Goal: Obtain resource: Obtain resource

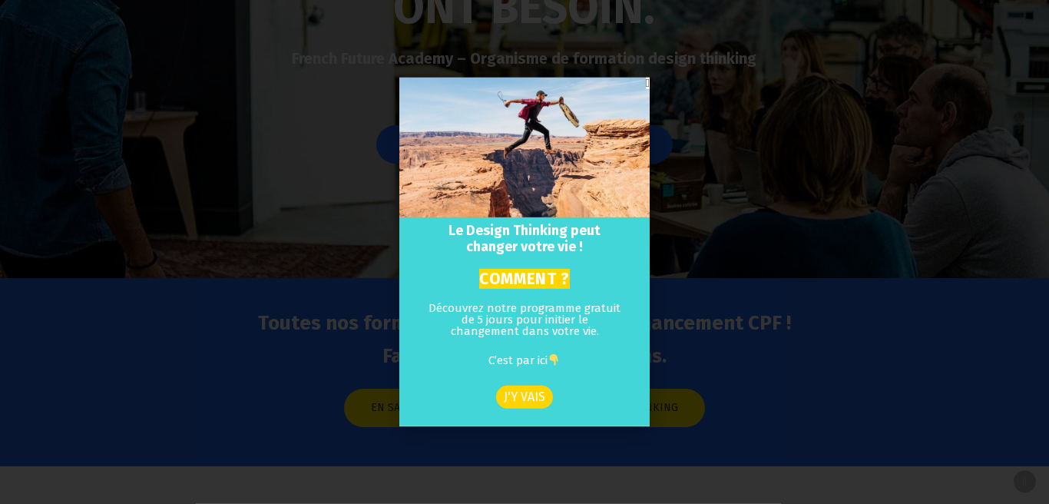
scroll to position [652, 0]
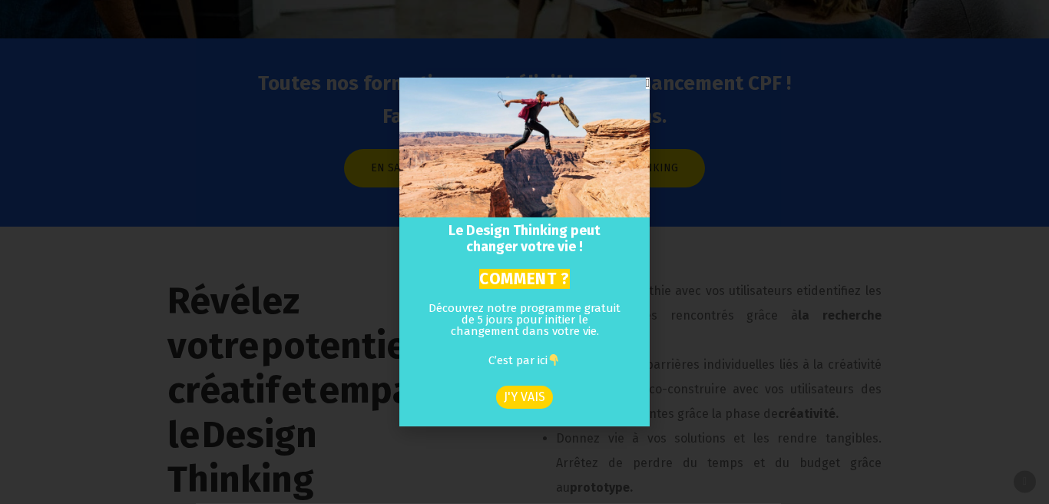
click at [712, 276] on div "Le Design Thinking peut changer votre vie ! COMMENT ? Découvrez notre programme…" at bounding box center [524, 252] width 1049 height 504
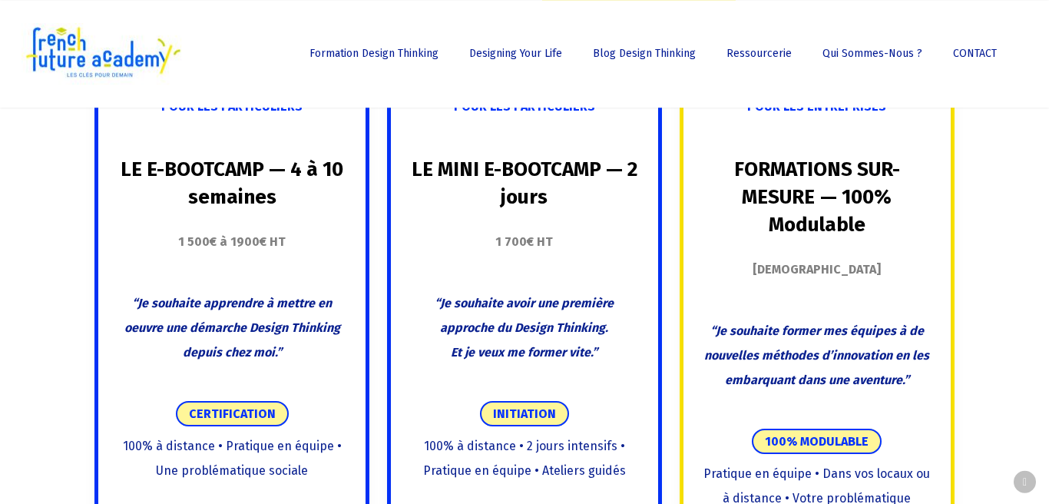
scroll to position [1397, 0]
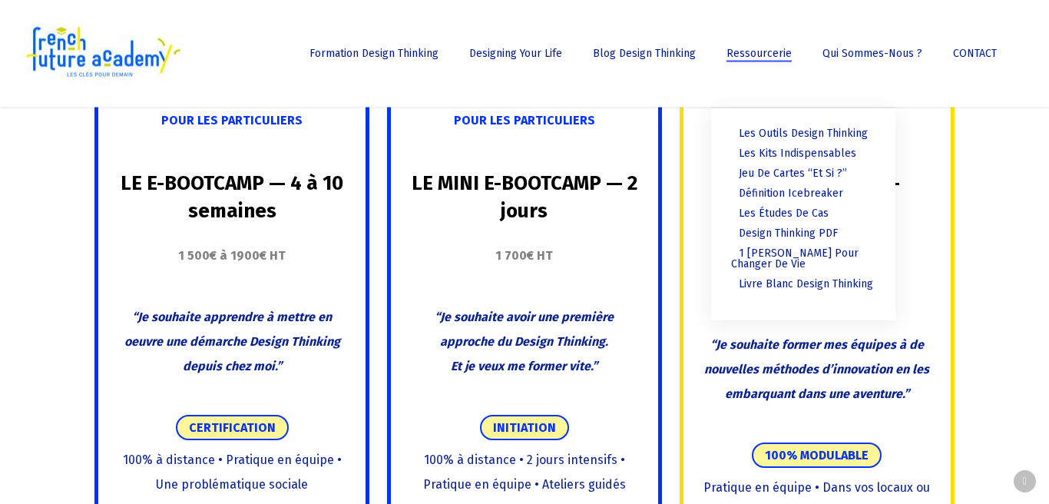
click at [782, 50] on span "Ressourcerie" at bounding box center [758, 53] width 65 height 13
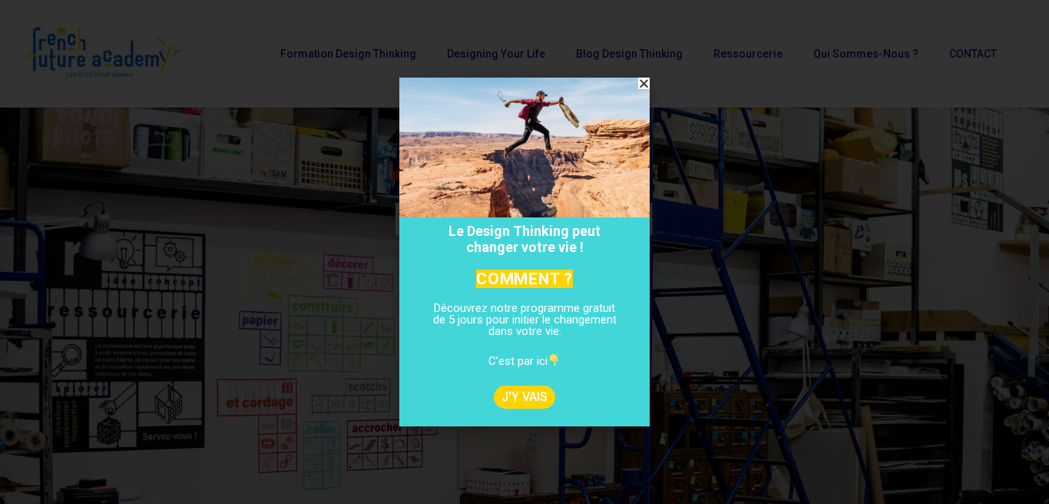
scroll to position [7, 0]
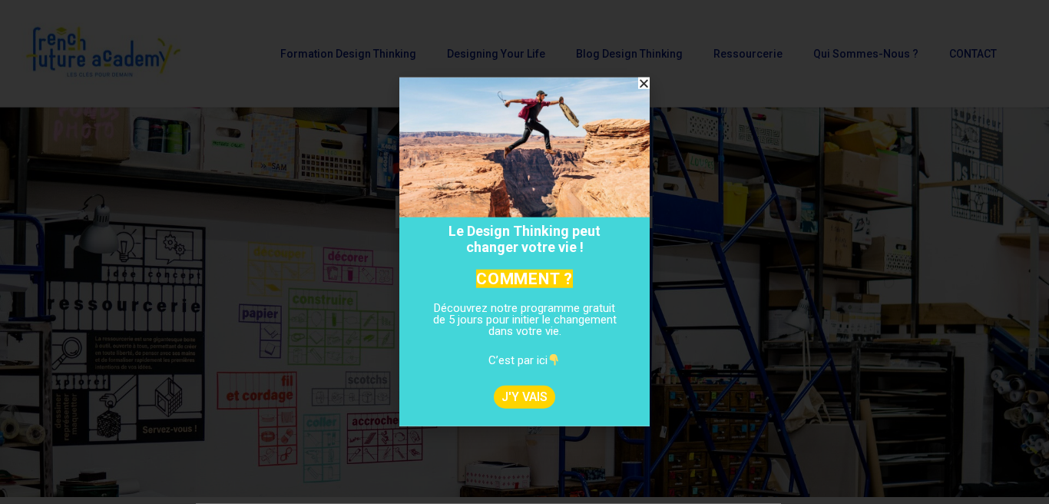
click at [642, 82] on icon "Close" at bounding box center [644, 84] width 12 height 12
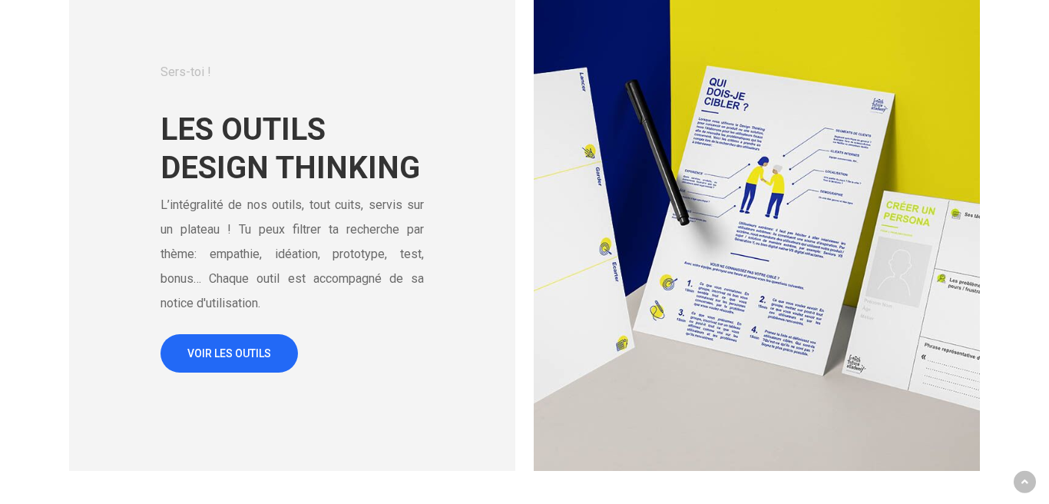
scroll to position [663, 0]
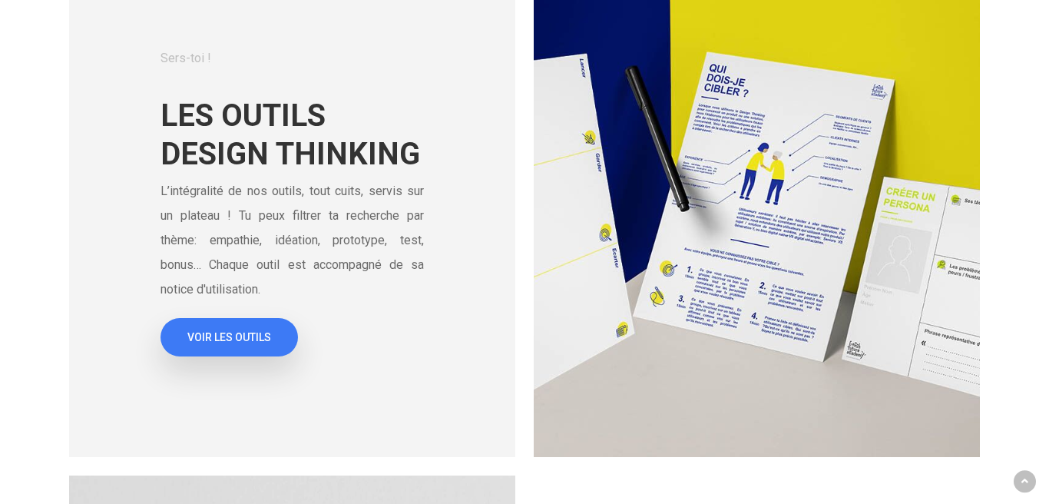
click at [242, 331] on span "VOIR LES OUTILS" at bounding box center [229, 336] width 84 height 15
click at [223, 329] on link "VOIR LES OUTILS" at bounding box center [228, 337] width 137 height 38
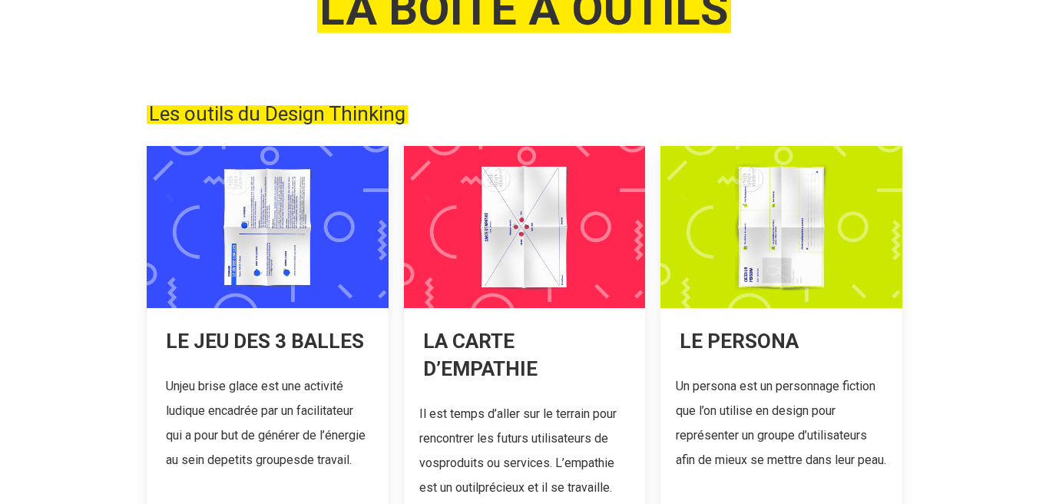
scroll to position [206, 0]
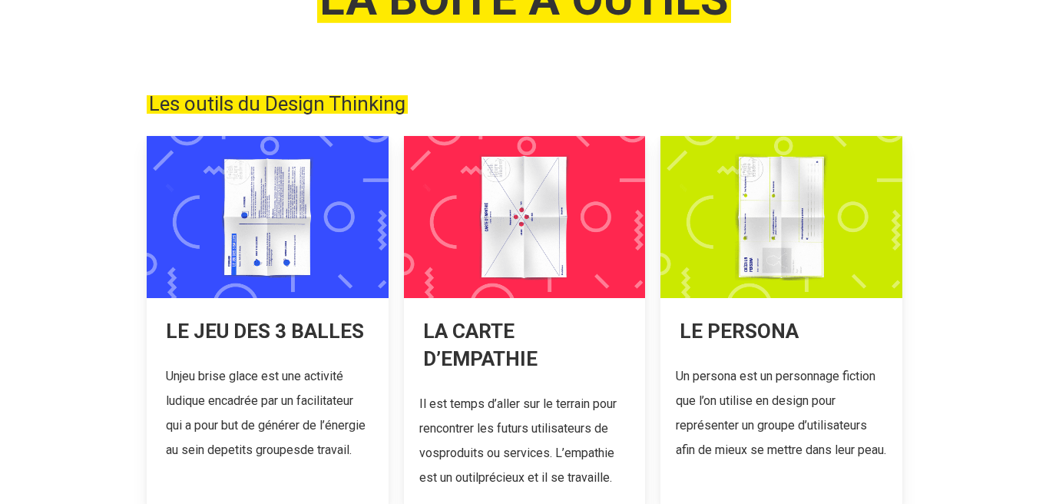
click at [511, 324] on link at bounding box center [524, 320] width 241 height 369
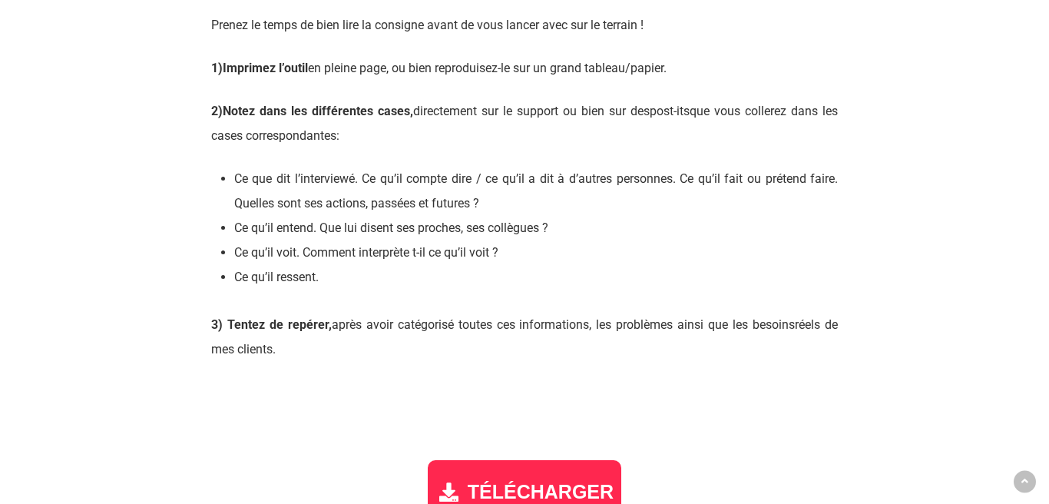
scroll to position [1773, 0]
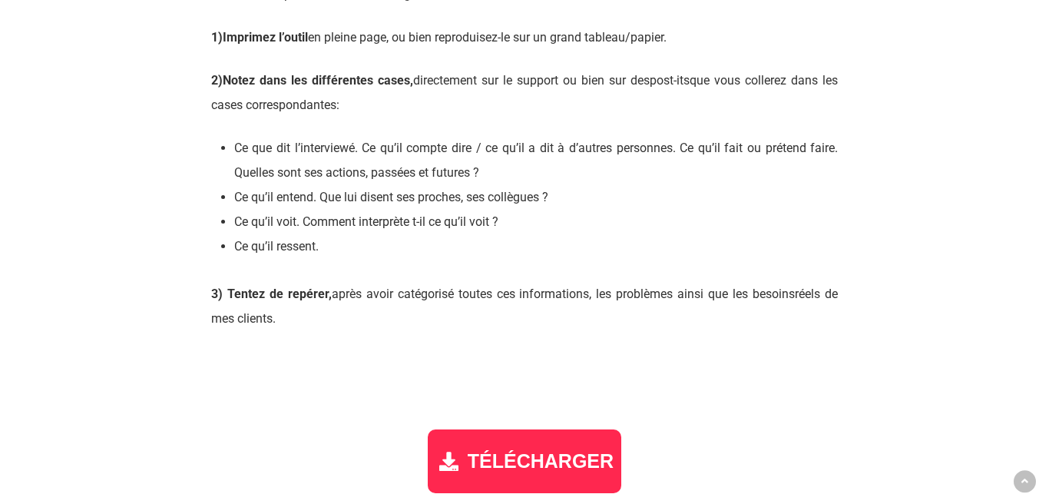
click at [509, 484] on div "TÉLÉCHARGER" at bounding box center [524, 461] width 193 height 64
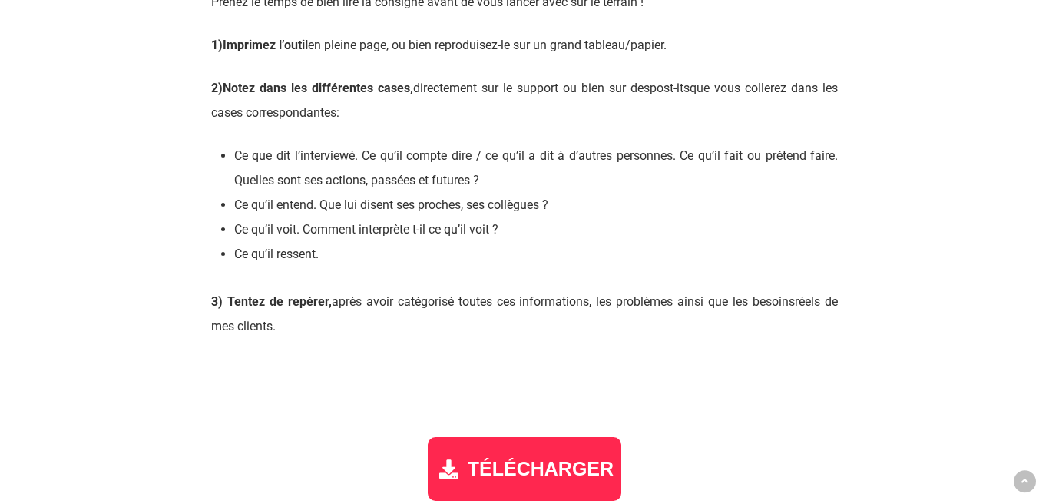
scroll to position [1764, 0]
click at [530, 461] on span "TÉLÉCHARGER" at bounding box center [541, 469] width 146 height 22
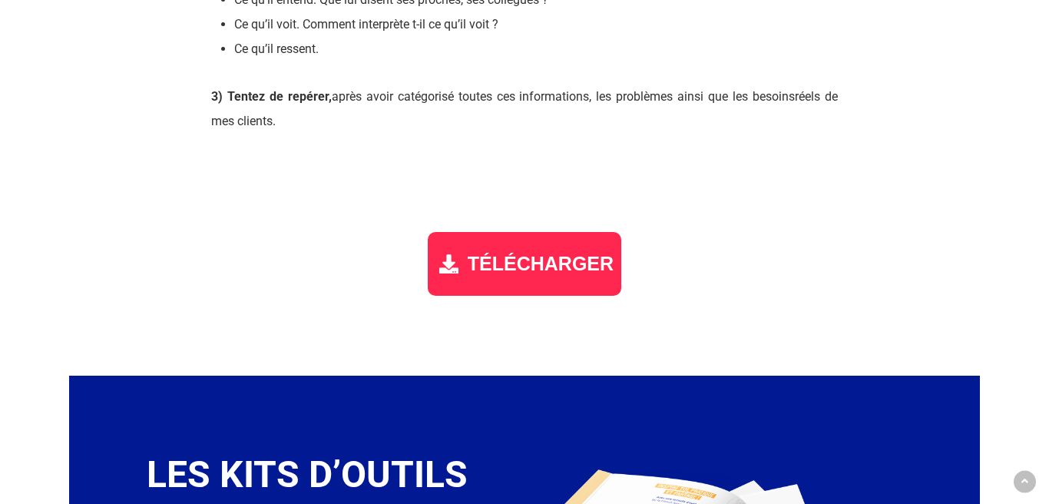
scroll to position [2001, 0]
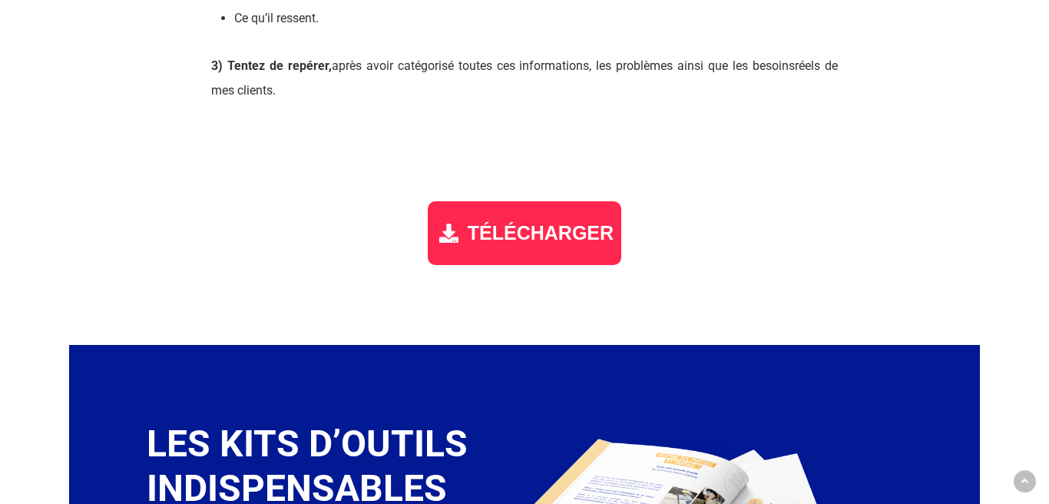
click at [462, 240] on div "TÉLÉCHARGER" at bounding box center [524, 233] width 193 height 64
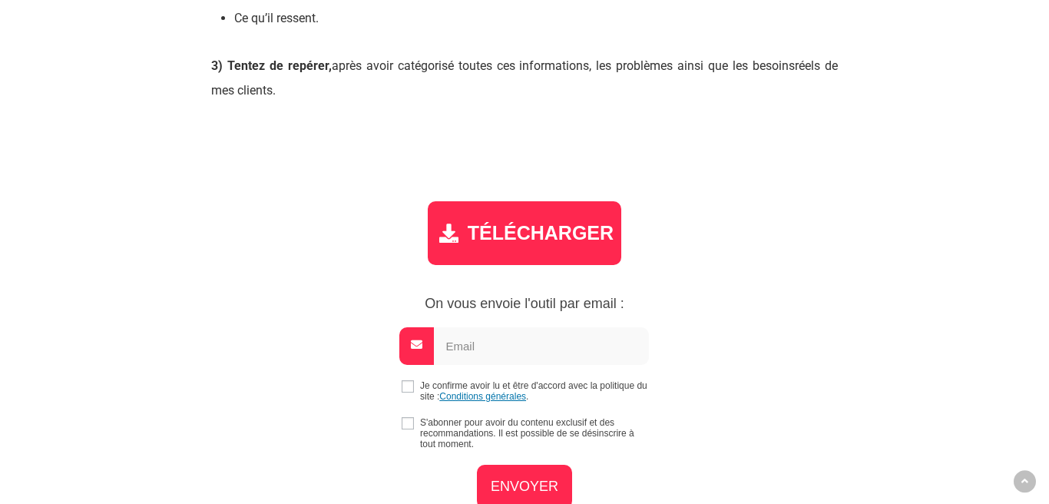
click at [416, 395] on p "Je confirme avoir lu et être d'accord avec la politique du site : Conditions gé…" at bounding box center [524, 390] width 596 height 21
click at [404, 385] on input "checkbox" at bounding box center [408, 386] width 12 height 12
checkbox input "true"
click at [560, 352] on input "email" at bounding box center [541, 346] width 215 height 38
type input "fanny.brodhag@gmail.com"
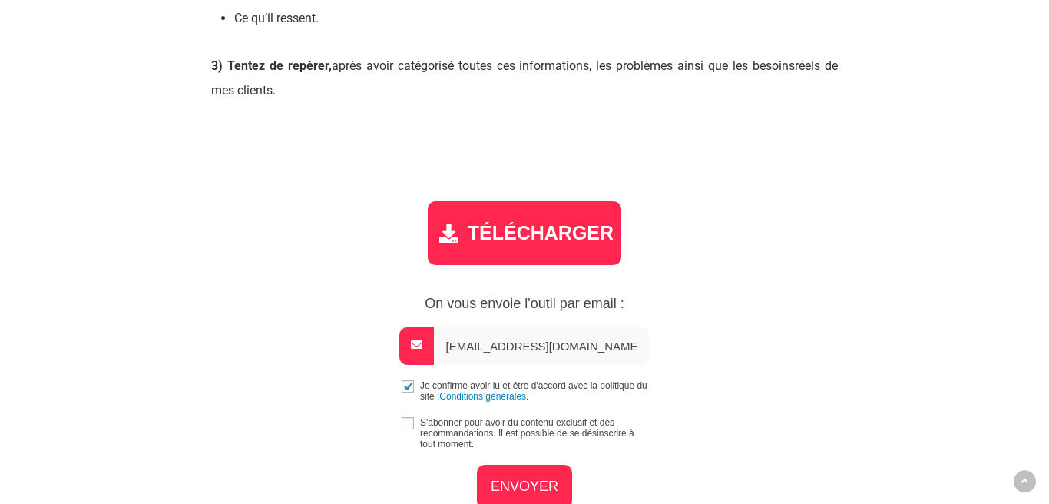
click at [510, 401] on link "Conditions générales" at bounding box center [482, 396] width 87 height 11
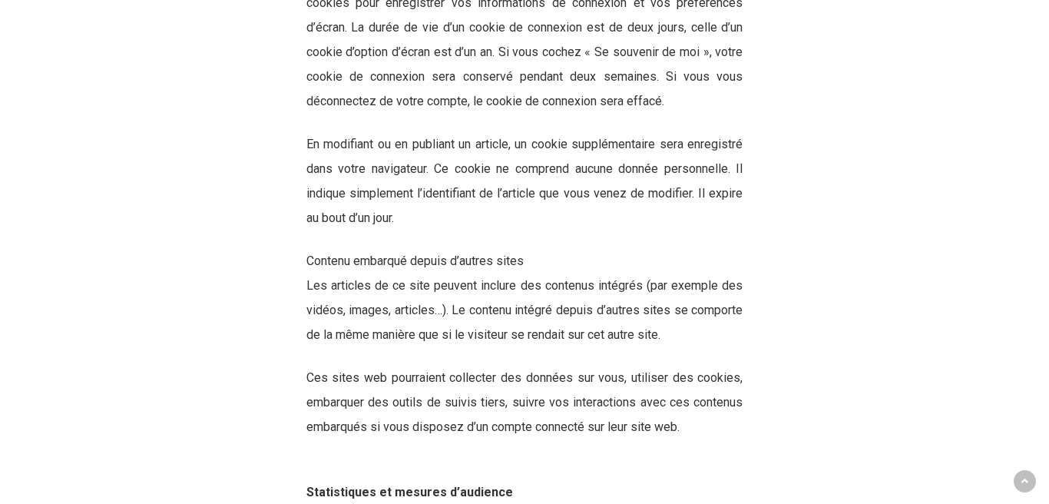
scroll to position [1694, 0]
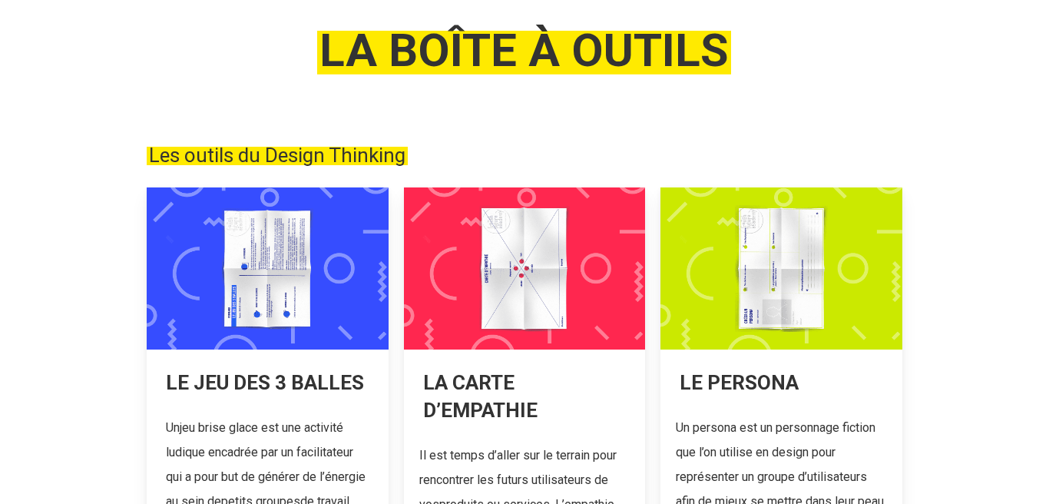
scroll to position [263, 0]
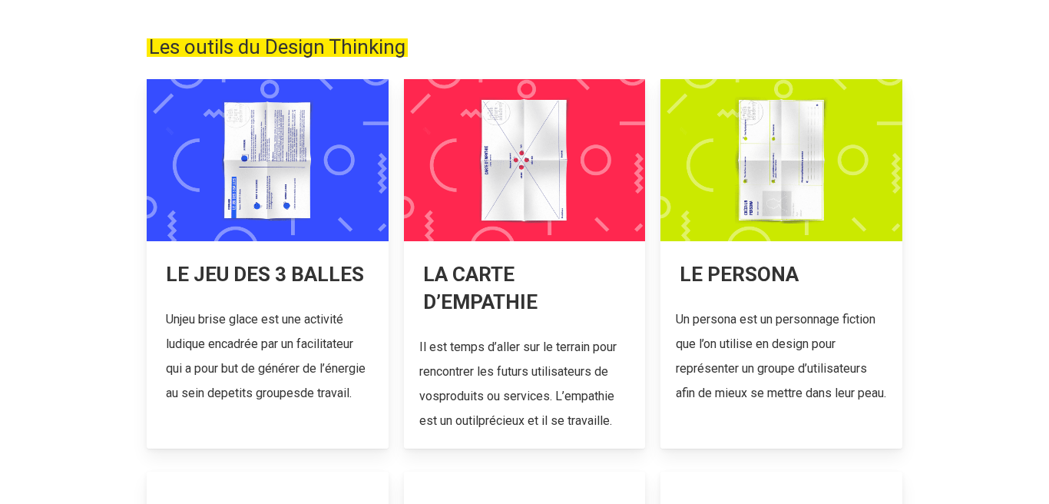
click at [466, 295] on link at bounding box center [524, 263] width 241 height 369
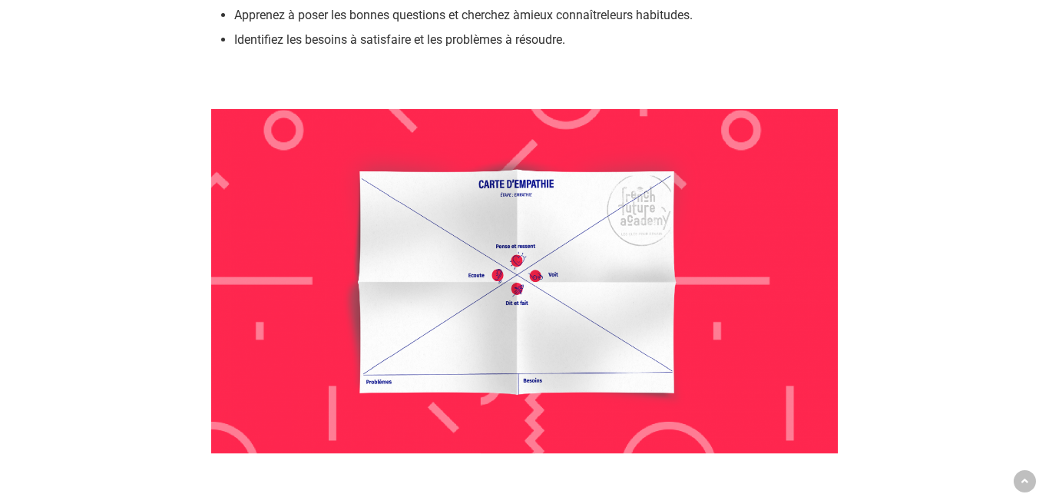
scroll to position [994, 0]
